Goal: Information Seeking & Learning: Find specific fact

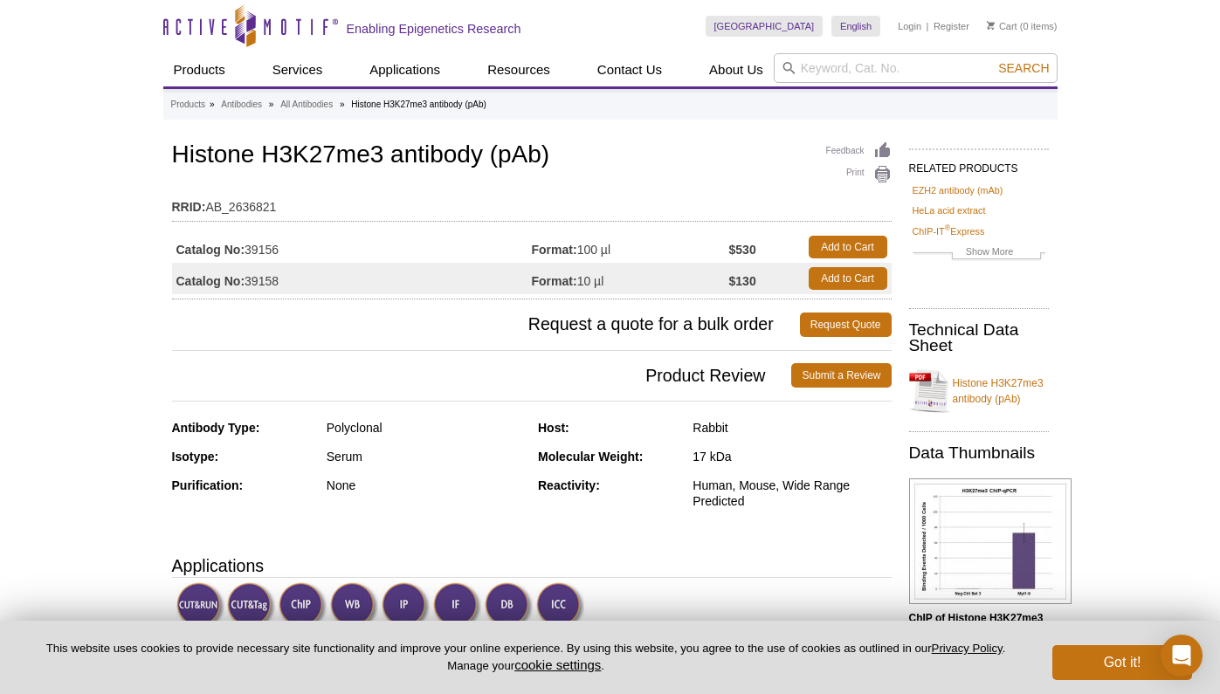
click at [620, 184] on table "RRID: AB_2636821" at bounding box center [532, 203] width 720 height 38
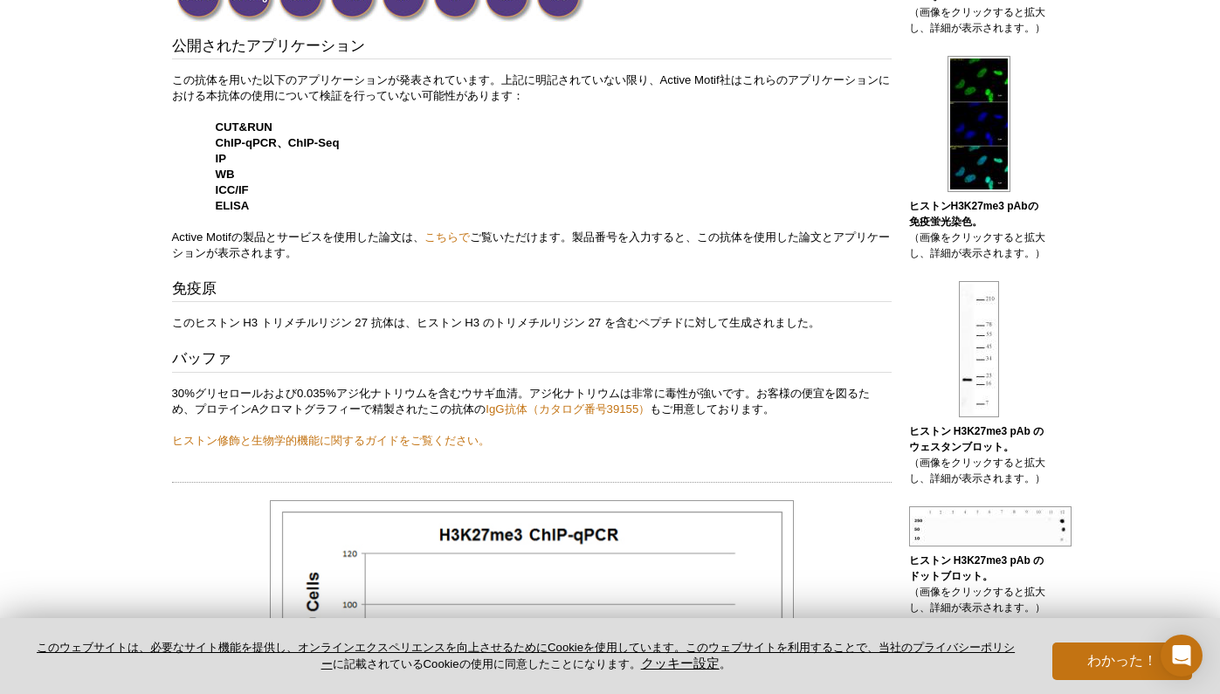
scroll to position [631, 0]
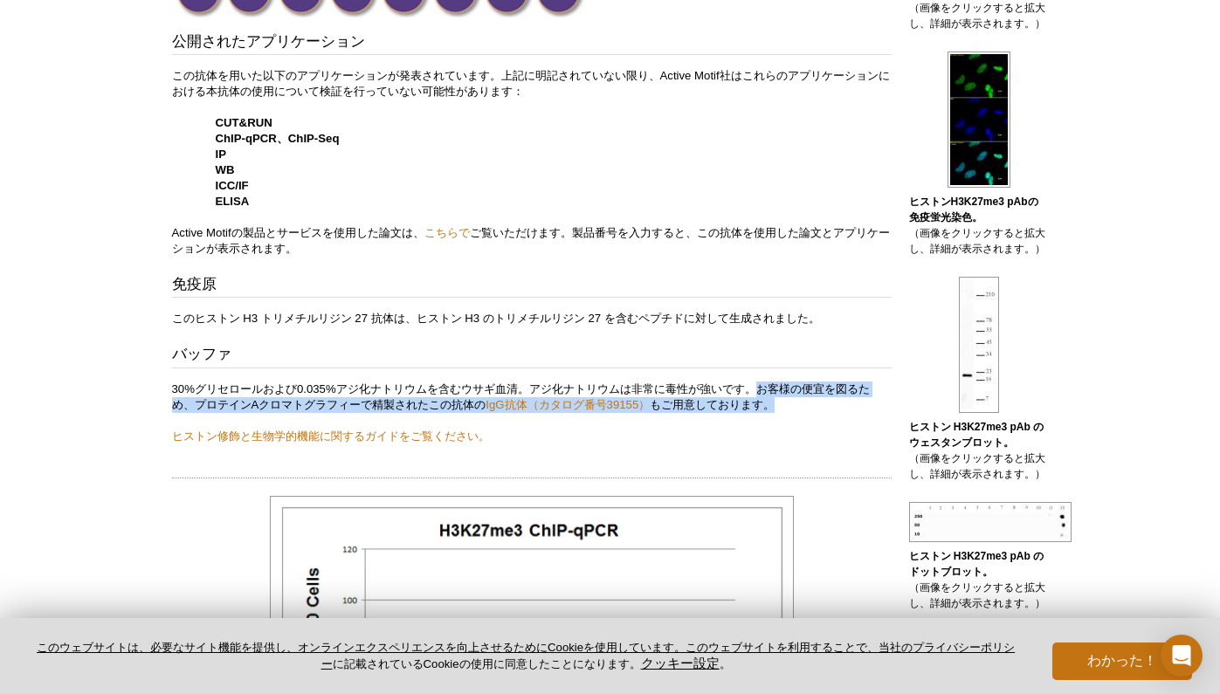
drag, startPoint x: 761, startPoint y: 383, endPoint x: 795, endPoint y: 410, distance: 42.8
click at [795, 410] on p "30%グリセロールおよび0.035%アジ化ナトリウムを含むウサギ血清。アジ化ナトリウムは非常に毒性が強いです。お客様の便宜を図るため、プロテインAクロマトグラ…" at bounding box center [532, 413] width 720 height 63
copy p "お客様の便宜を図るため、プロテインAクロマトグラフィーで精製されたこの抗体の IgG抗体（カタログ番号39155） もご用意しております。"
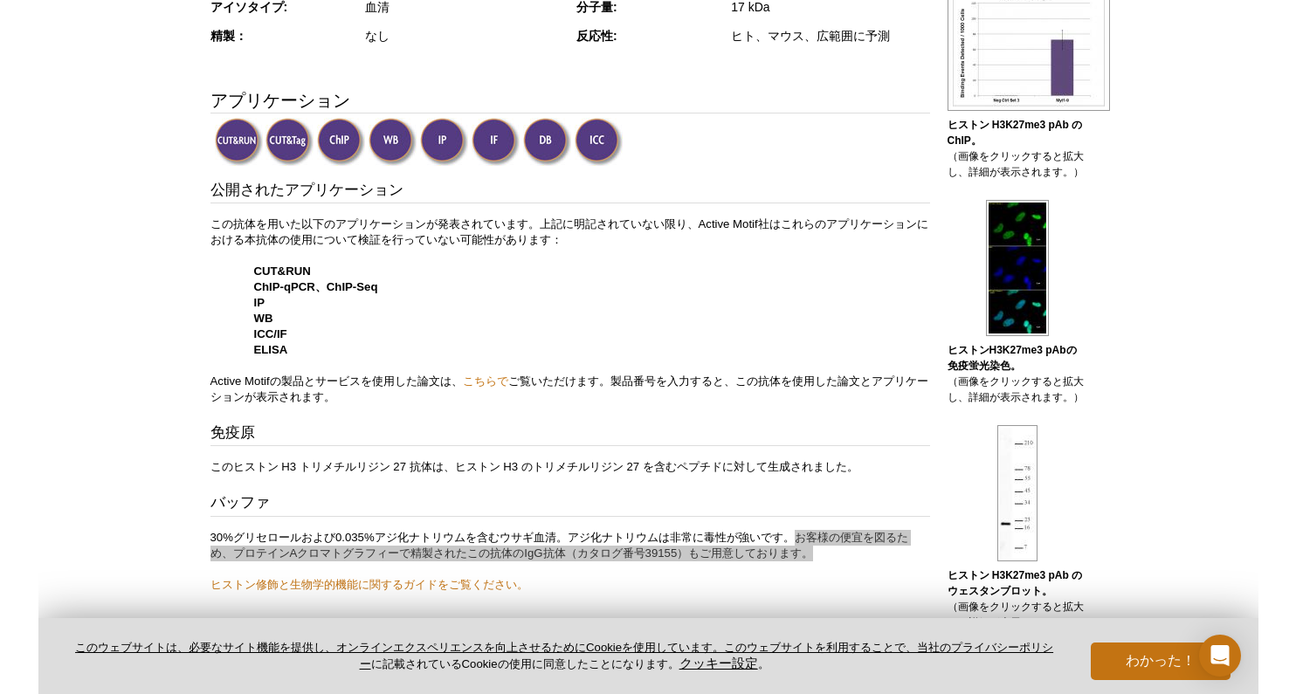
scroll to position [0, 0]
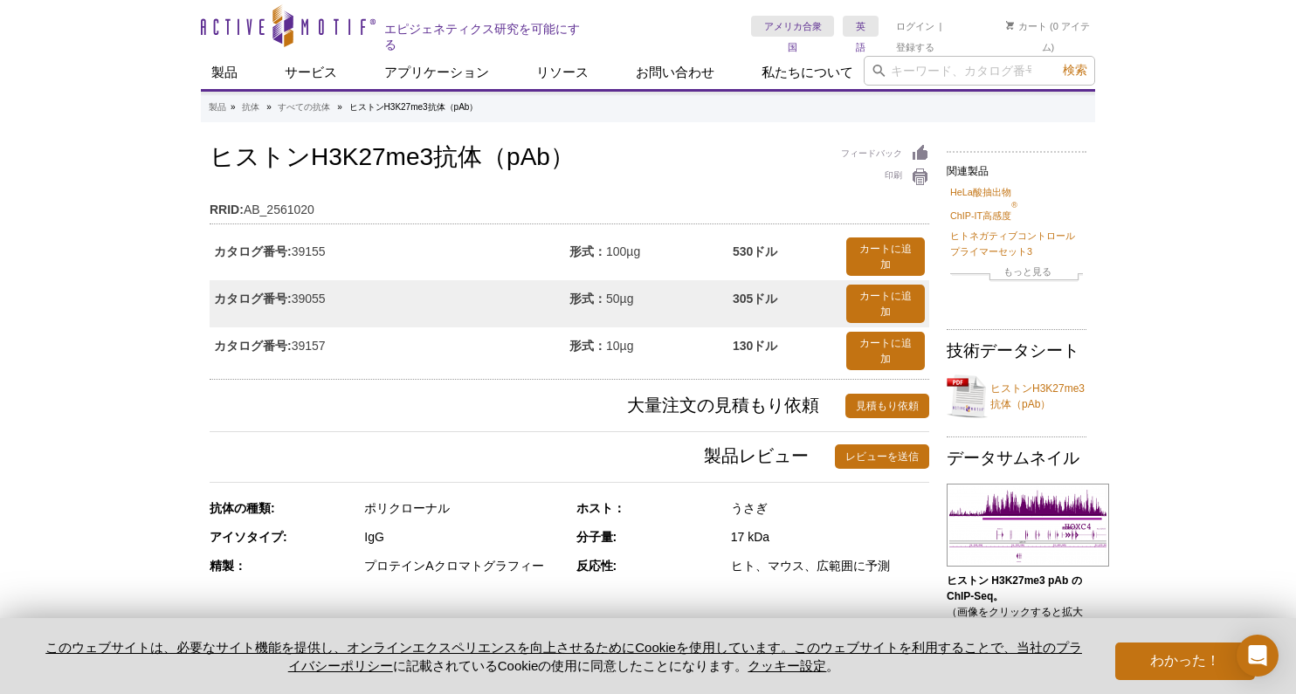
click at [431, 264] on td "カタログ番号: 39155" at bounding box center [390, 256] width 360 height 47
click at [603, 217] on td "RRID: AB_2561020" at bounding box center [570, 205] width 720 height 28
click at [316, 274] on td "カタログ番号: 39155" at bounding box center [390, 256] width 360 height 47
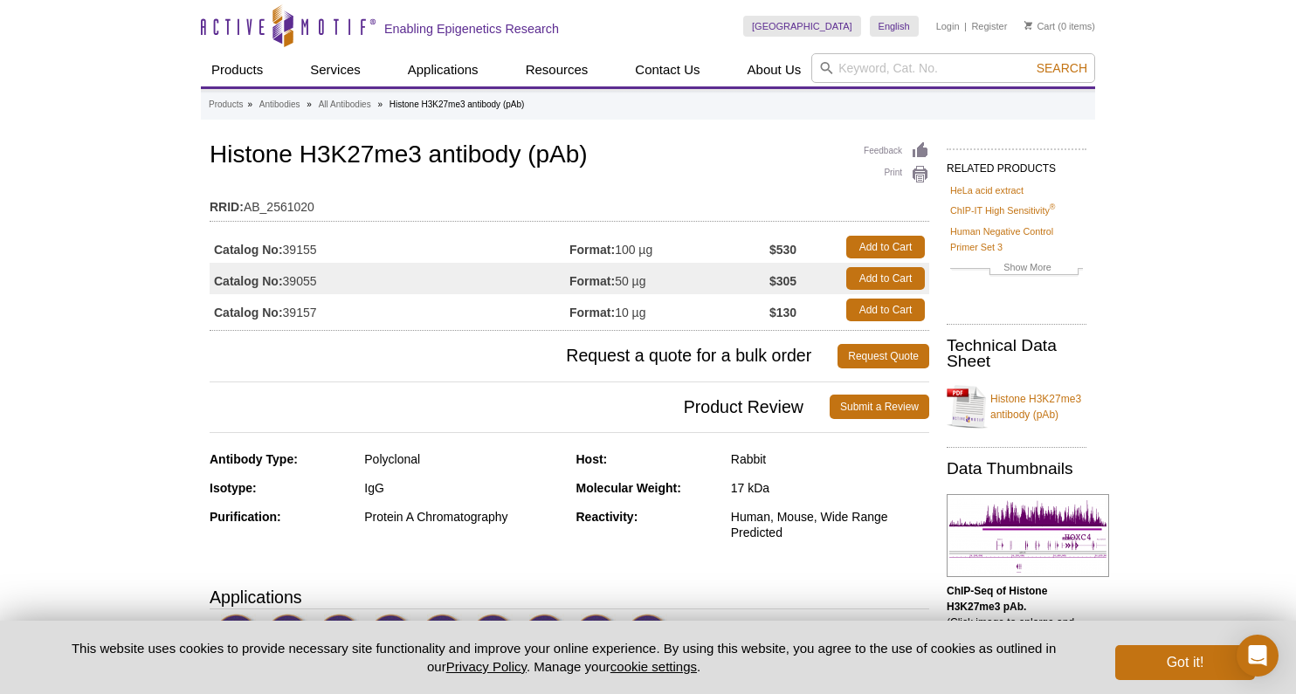
drag, startPoint x: 210, startPoint y: 151, endPoint x: 665, endPoint y: 253, distance: 467.2
click at [668, 255] on div "Feedback Print Histone H3K27me3 antibody (pAb) RRID: AB_2561020 Catalog No: 391…" at bounding box center [570, 234] width 720 height 193
copy div "Histone H3K27me3 antibody (pAb) RRID: AB_2561020 Catalog No: 39155 Format: 100 …"
